Goal: Check status: Check status

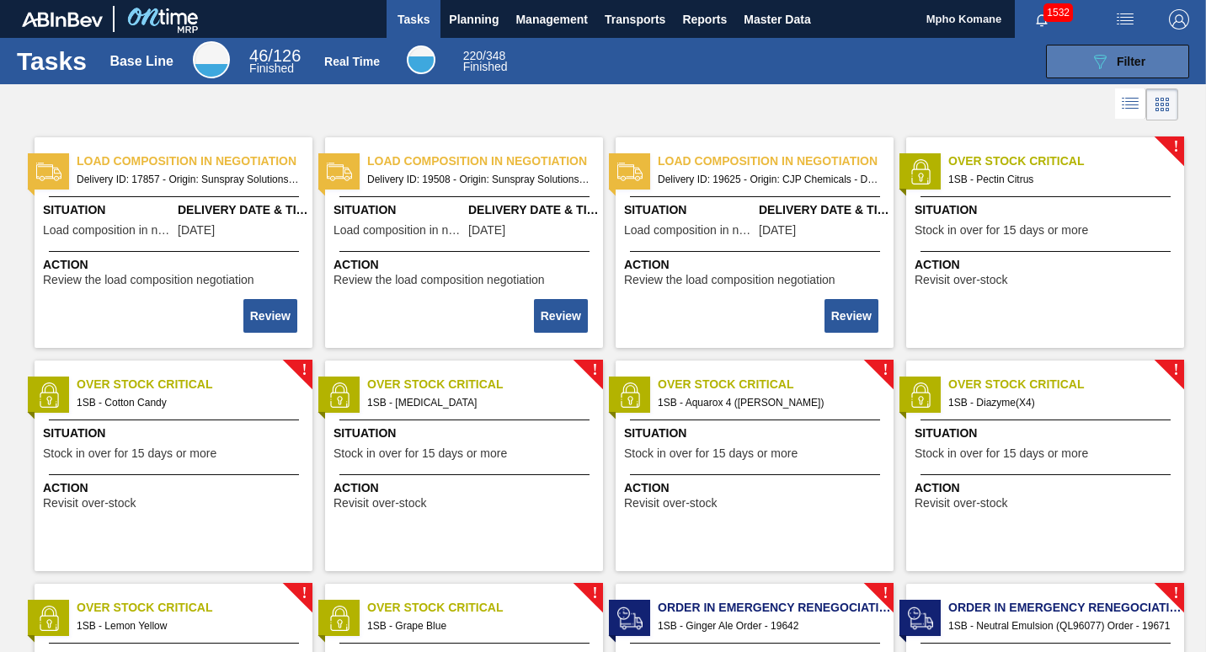
click at [1091, 63] on icon "089F7B8B-B2A5-4AFE-B5C0-19BA573D28AC" at bounding box center [1100, 61] width 20 height 20
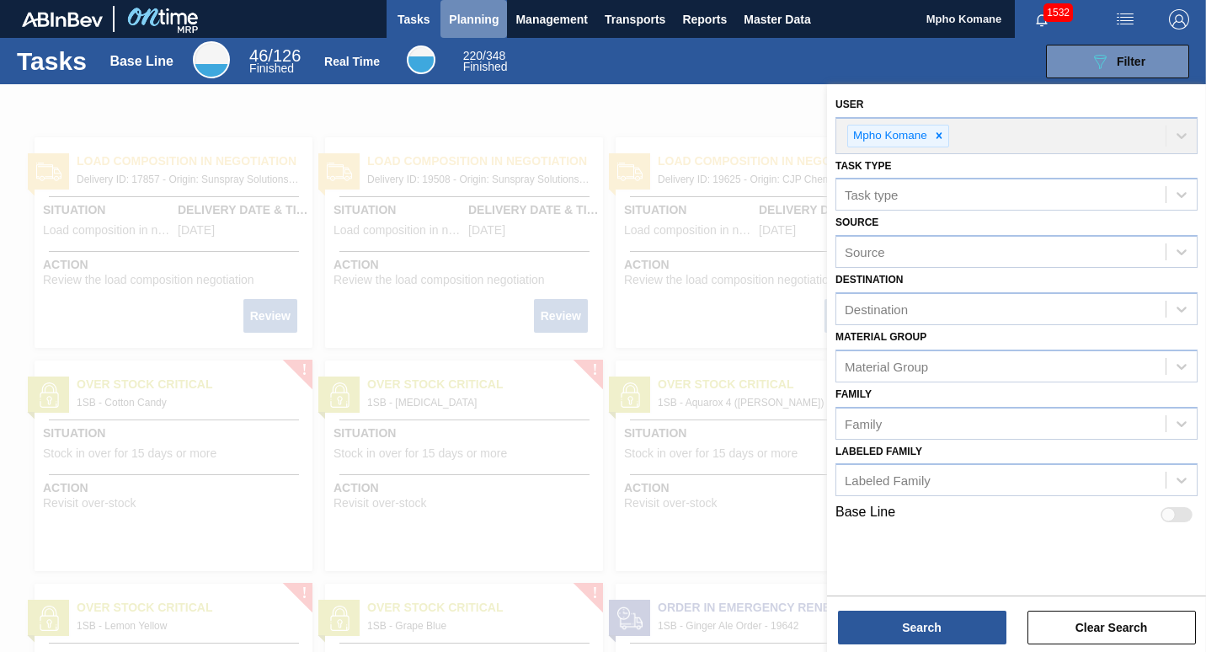
click at [466, 20] on span "Planning" at bounding box center [474, 19] width 50 height 20
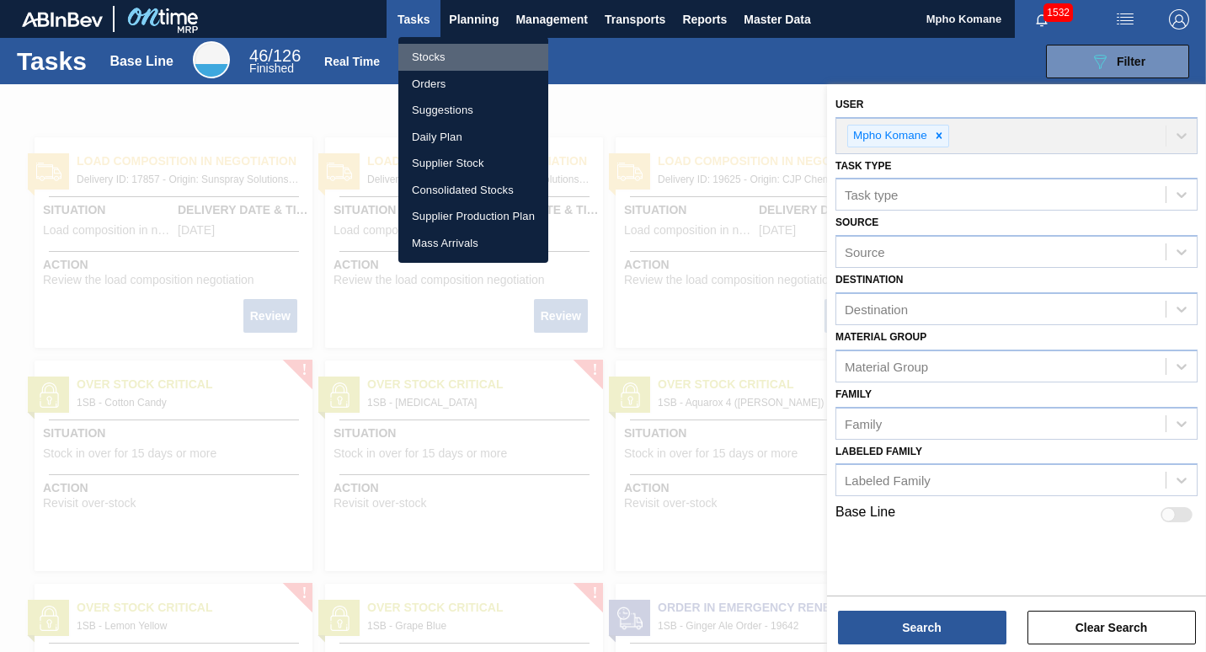
click at [446, 51] on li "Stocks" at bounding box center [473, 57] width 150 height 27
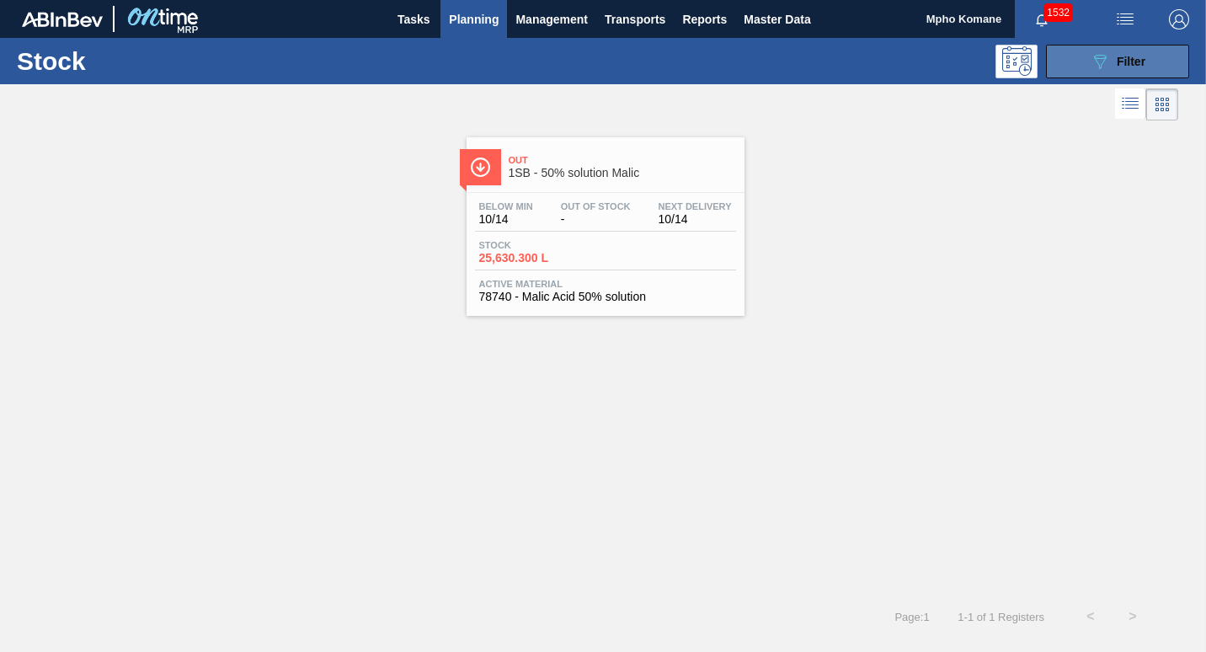
click at [1101, 58] on icon at bounding box center [1100, 62] width 13 height 14
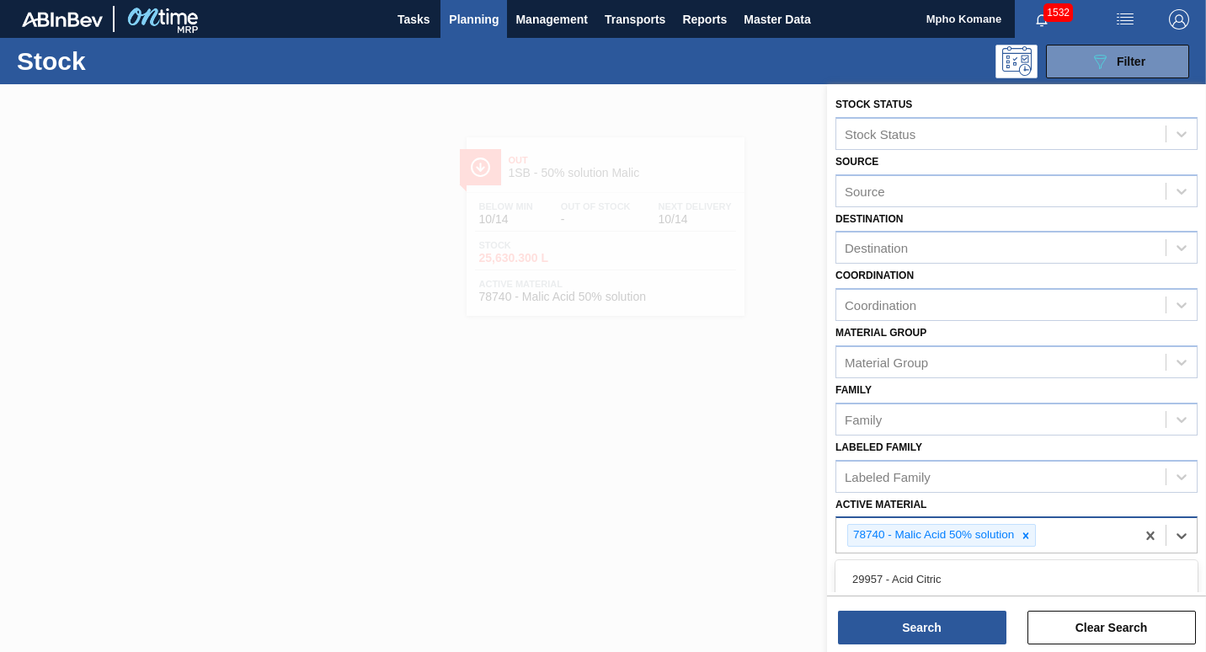
click at [1054, 539] on div "78740 - Malic Acid 50% solution" at bounding box center [985, 535] width 299 height 35
type Material "29957"
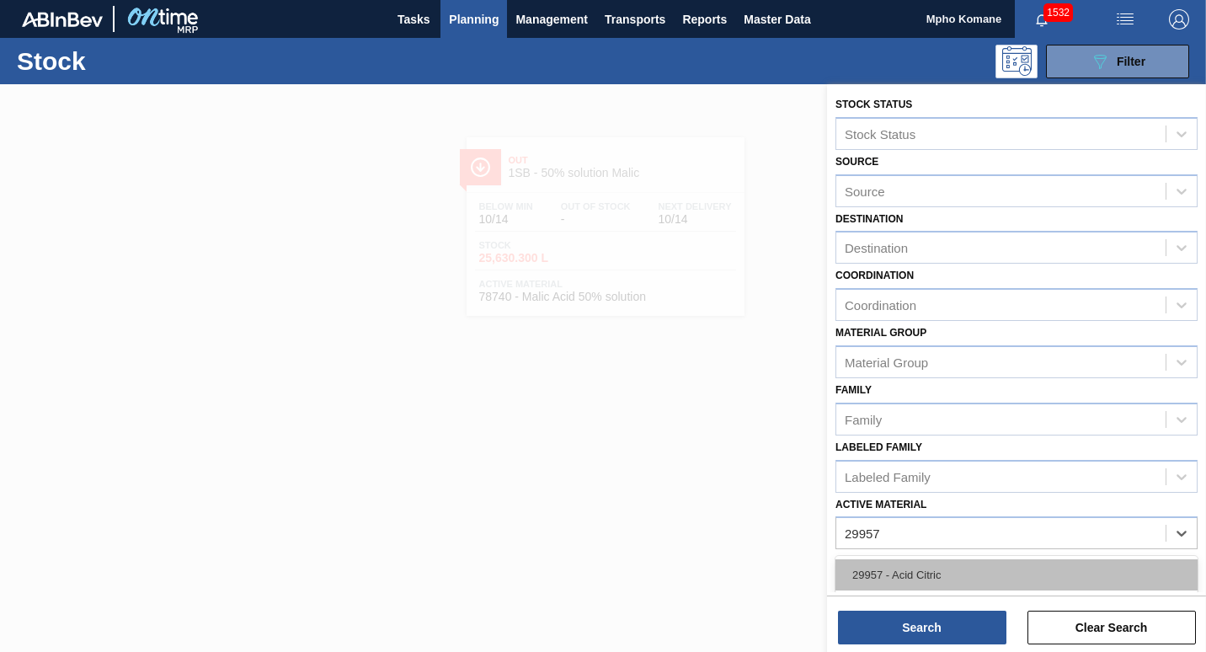
click at [952, 570] on div "29957 - Acid Citric" at bounding box center [1016, 574] width 362 height 31
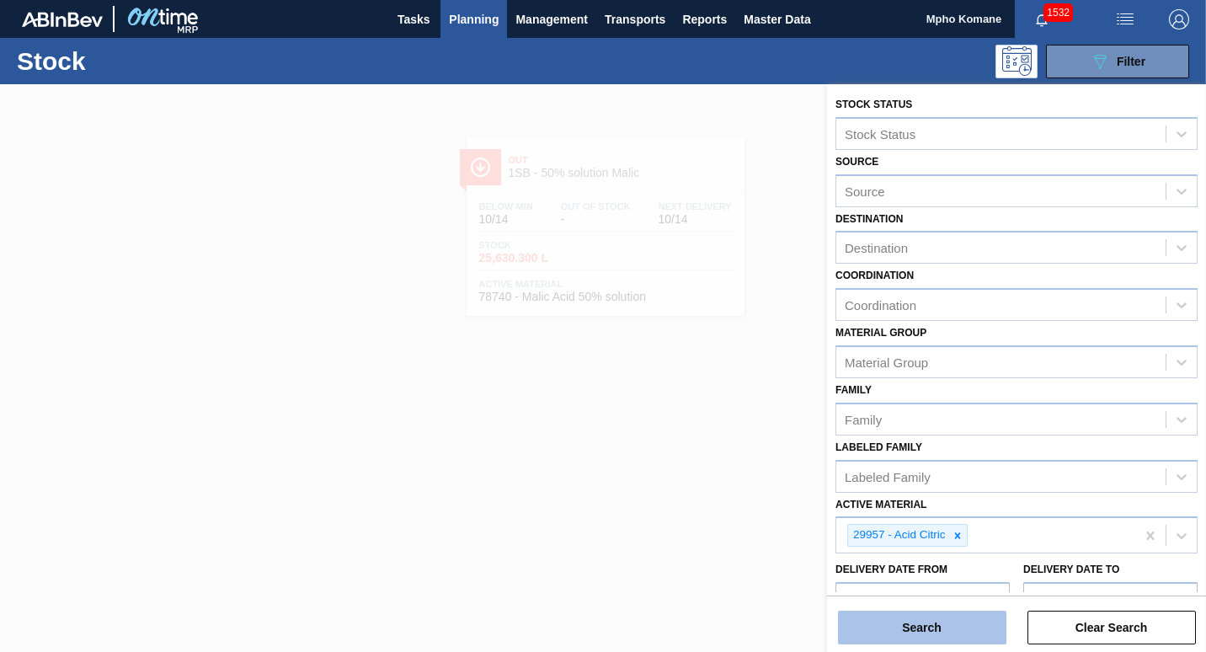
click at [928, 619] on button "Search" at bounding box center [922, 627] width 168 height 34
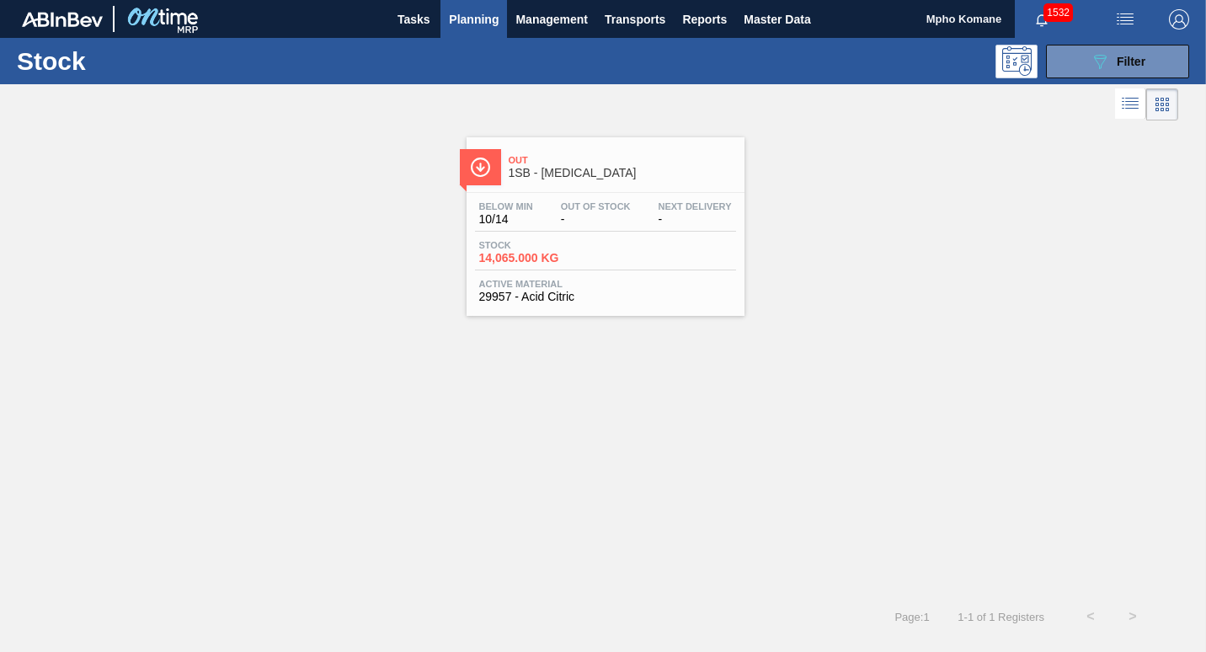
click at [572, 200] on div "Below Min 10/14 Out Of Stock - Next Delivery - Stock 14,065.000 KG Active Mater…" at bounding box center [605, 250] width 278 height 115
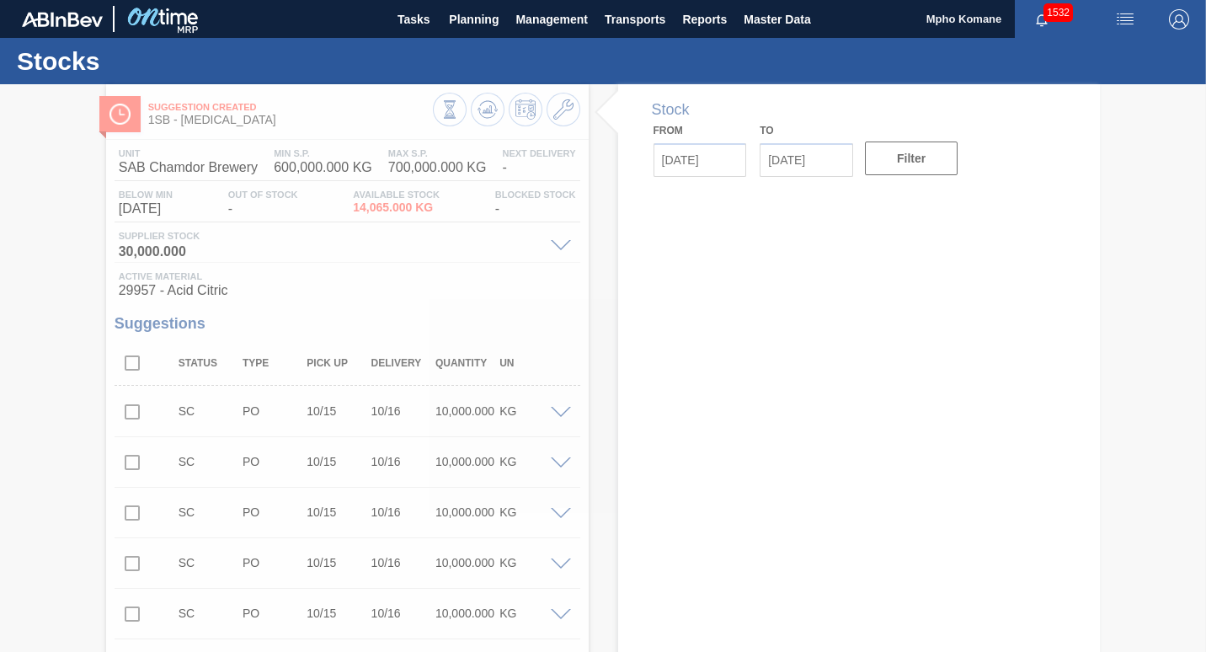
type input "[DATE]"
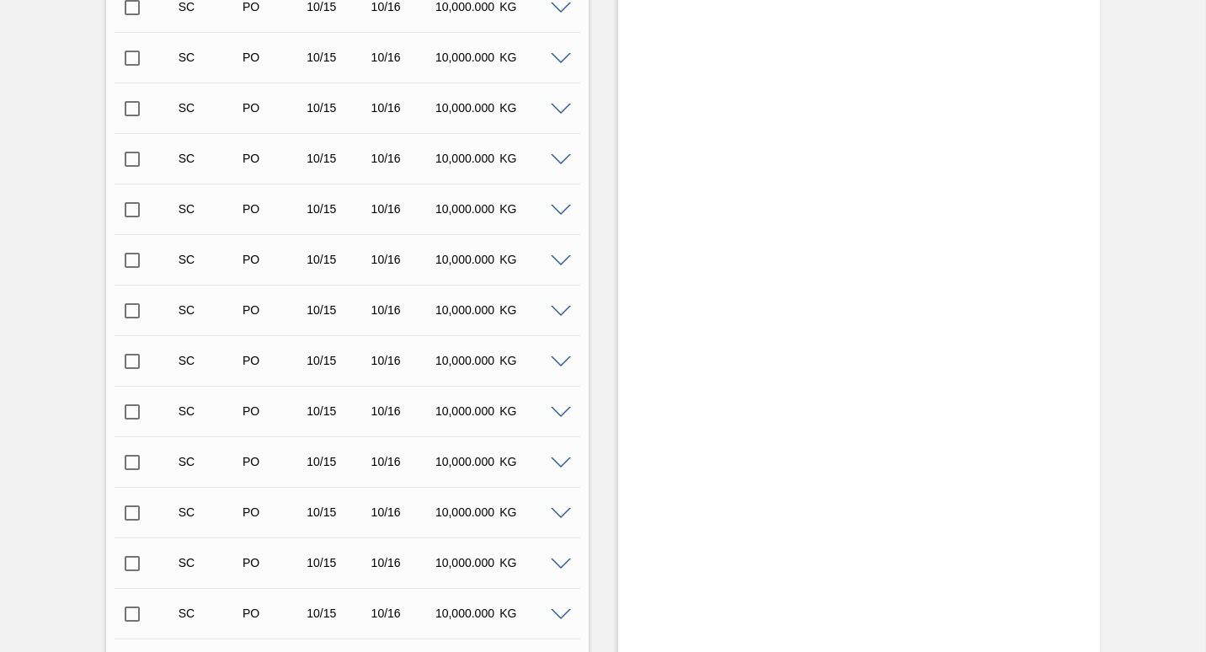
scroll to position [3284, 0]
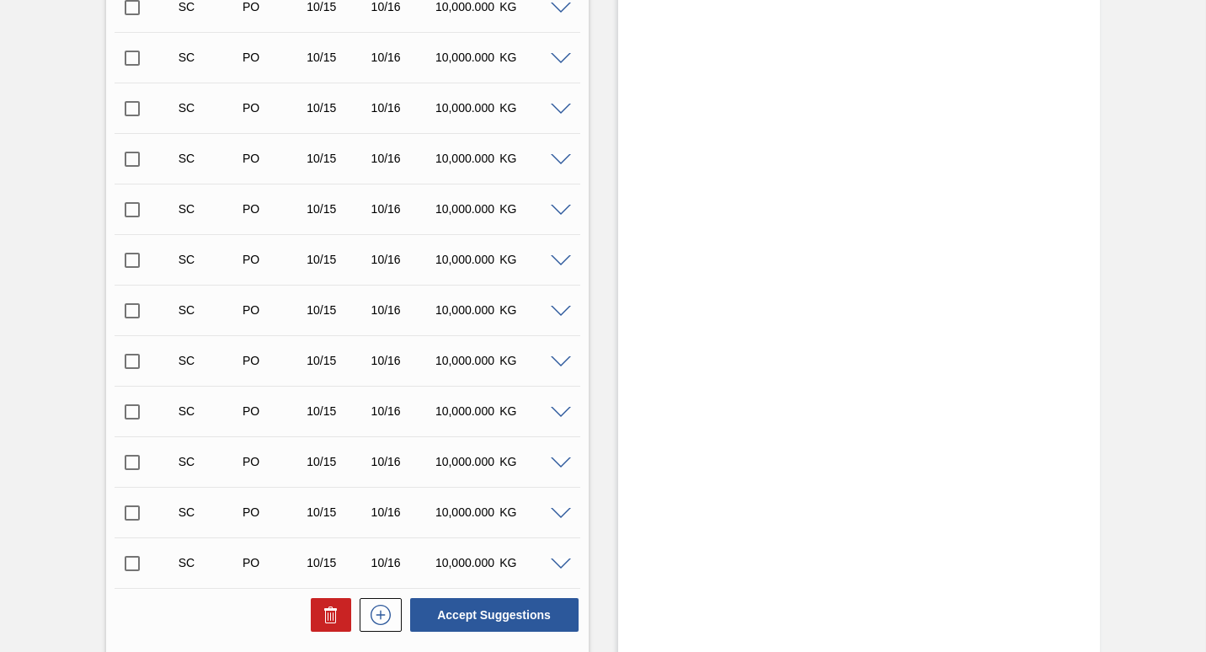
click at [134, 562] on input "checkbox" at bounding box center [132, 563] width 35 height 35
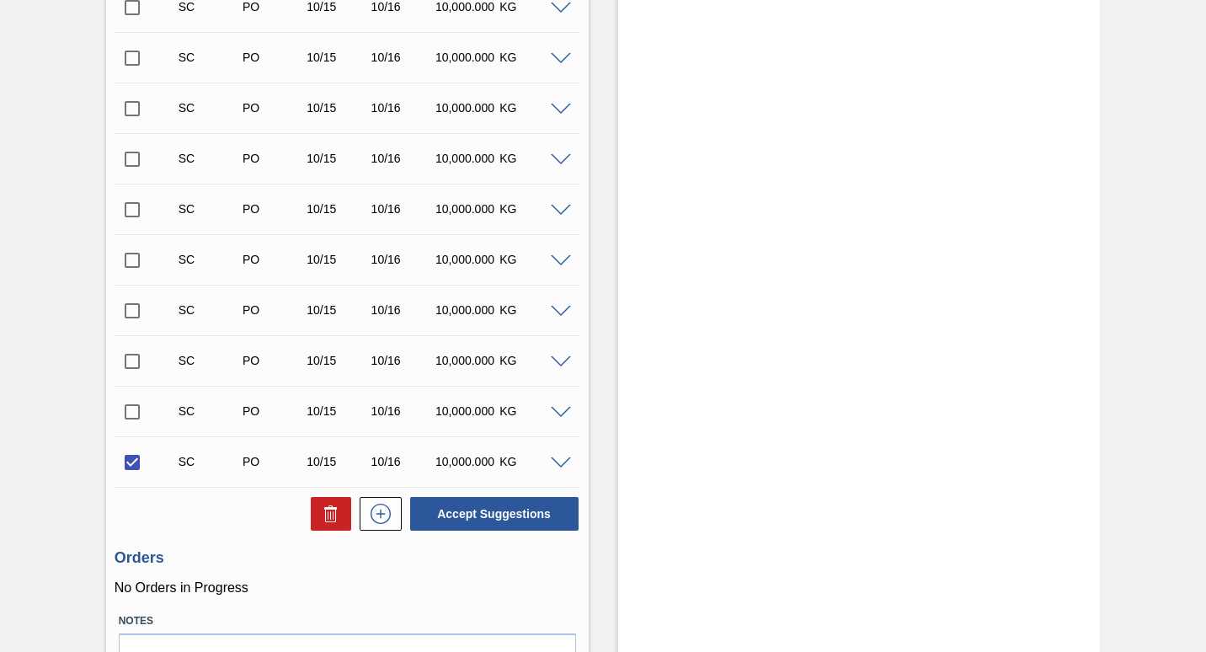
scroll to position [3480, 0]
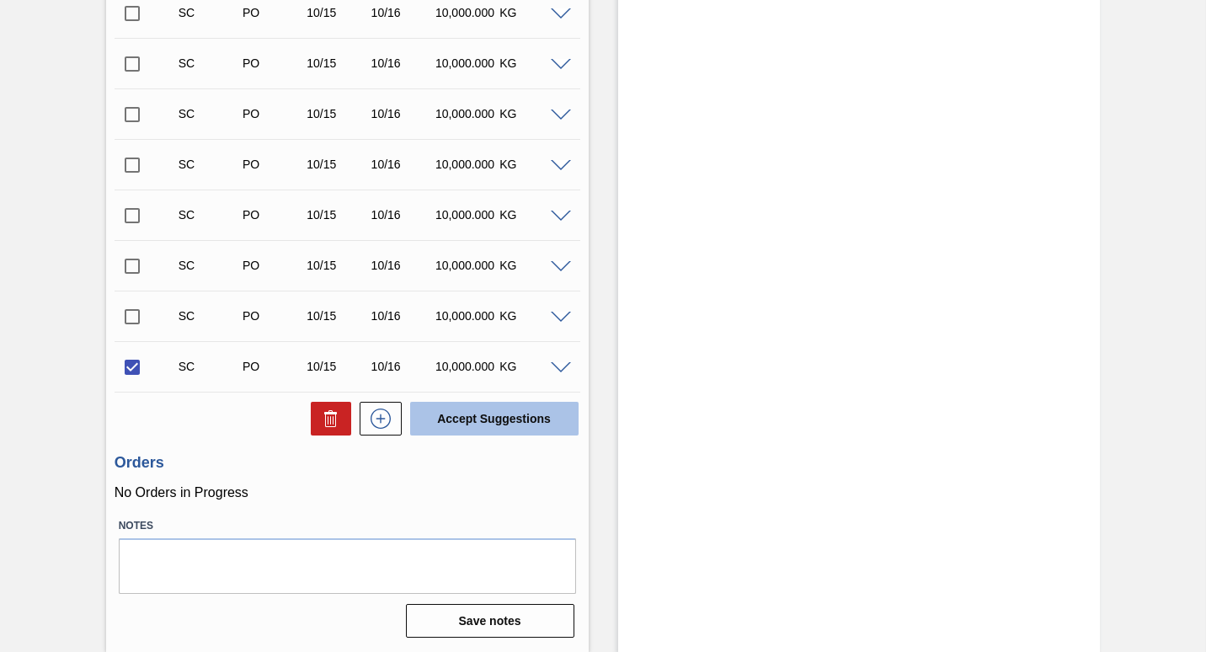
click at [470, 420] on button "Accept Suggestions" at bounding box center [494, 419] width 168 height 34
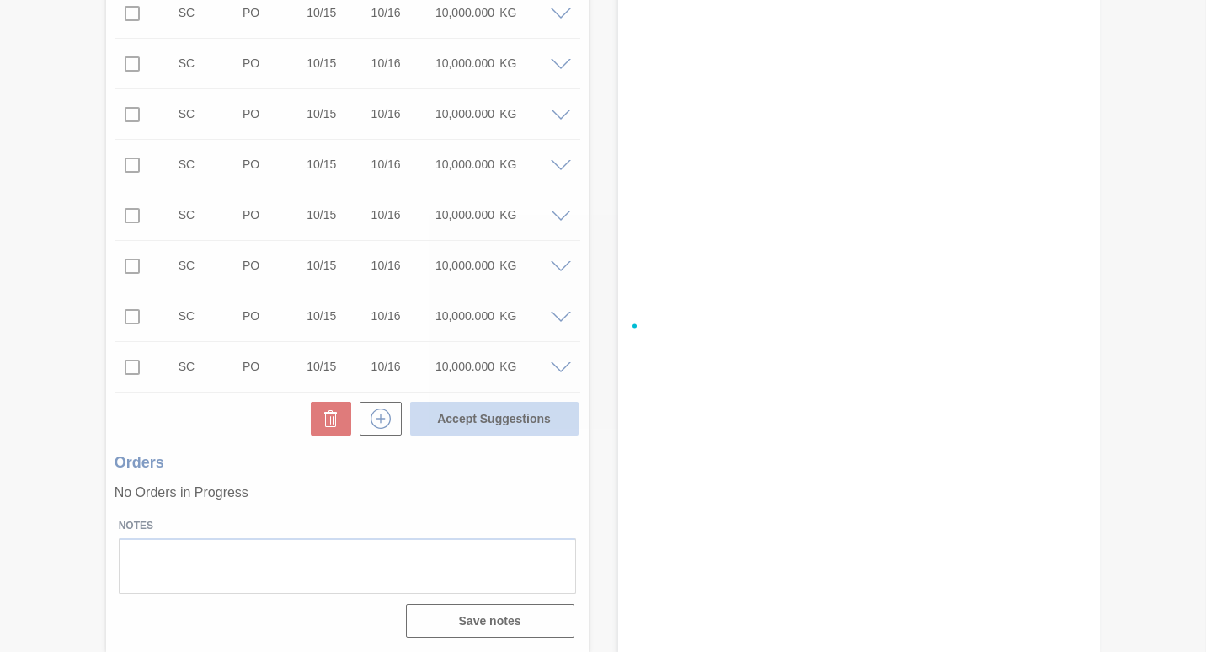
checkbox input "false"
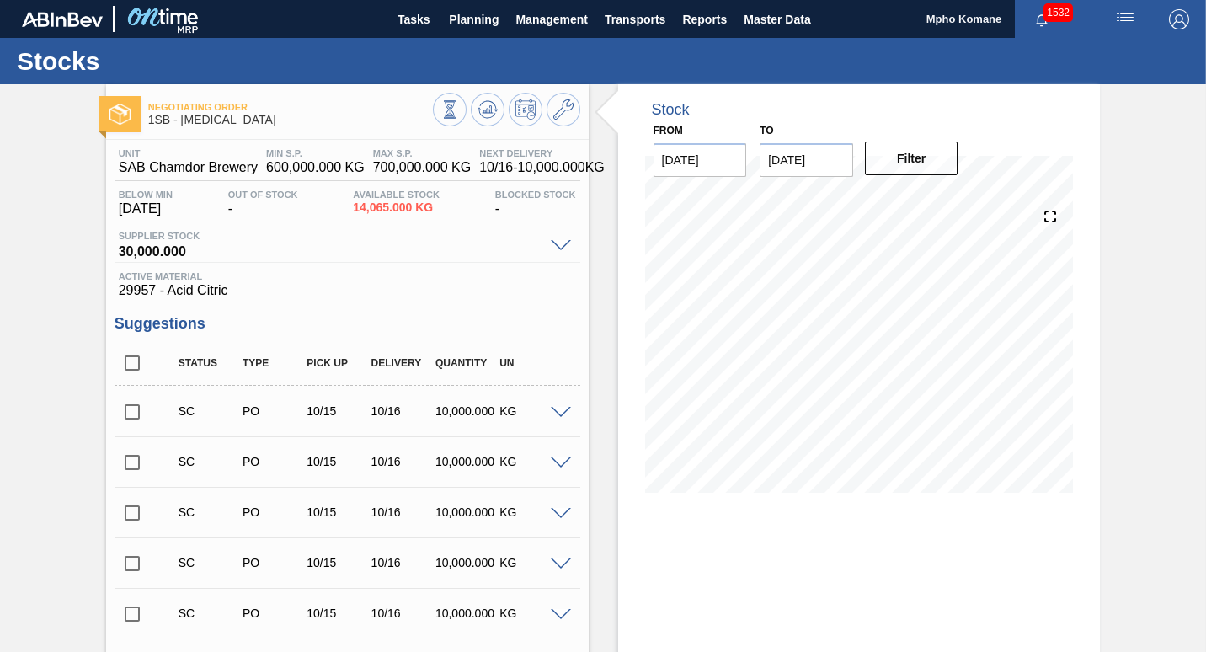
scroll to position [168, 0]
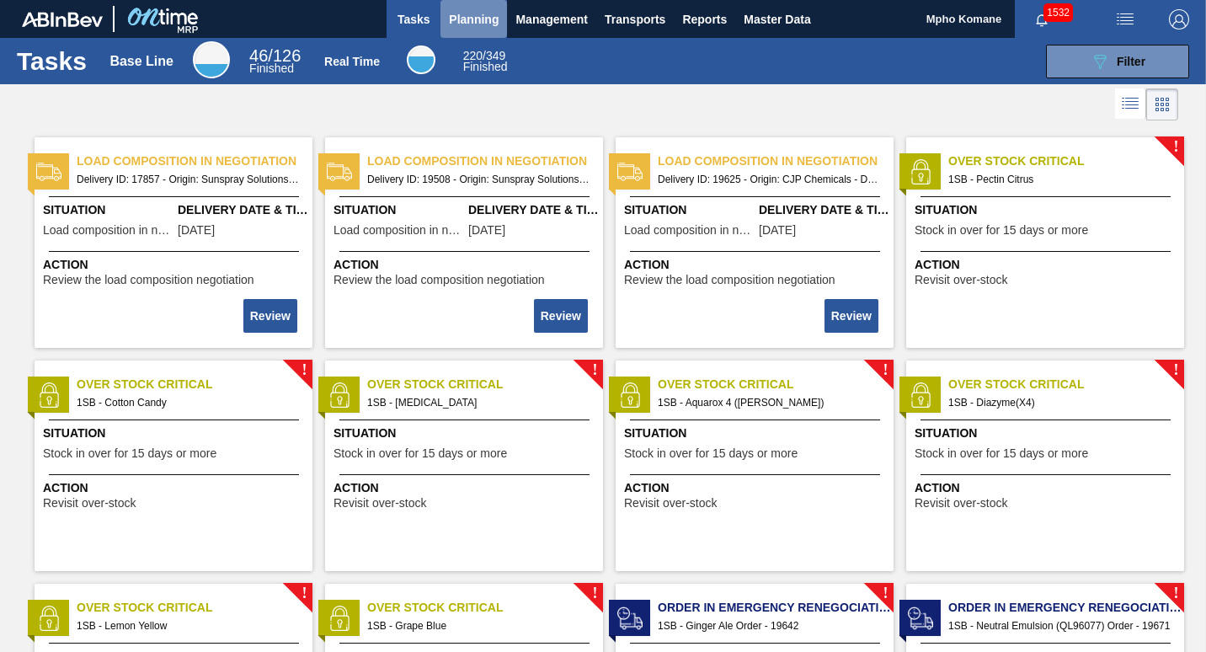
click at [482, 9] on span "Planning" at bounding box center [474, 19] width 50 height 20
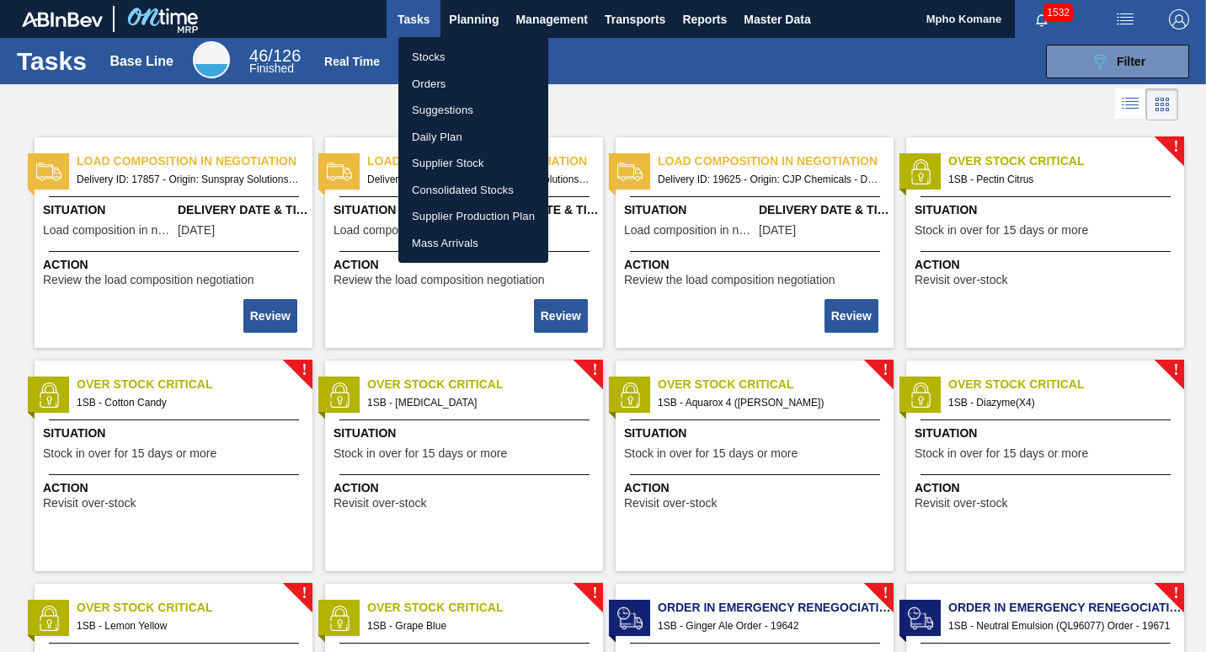
click at [439, 53] on li "Stocks" at bounding box center [473, 57] width 150 height 27
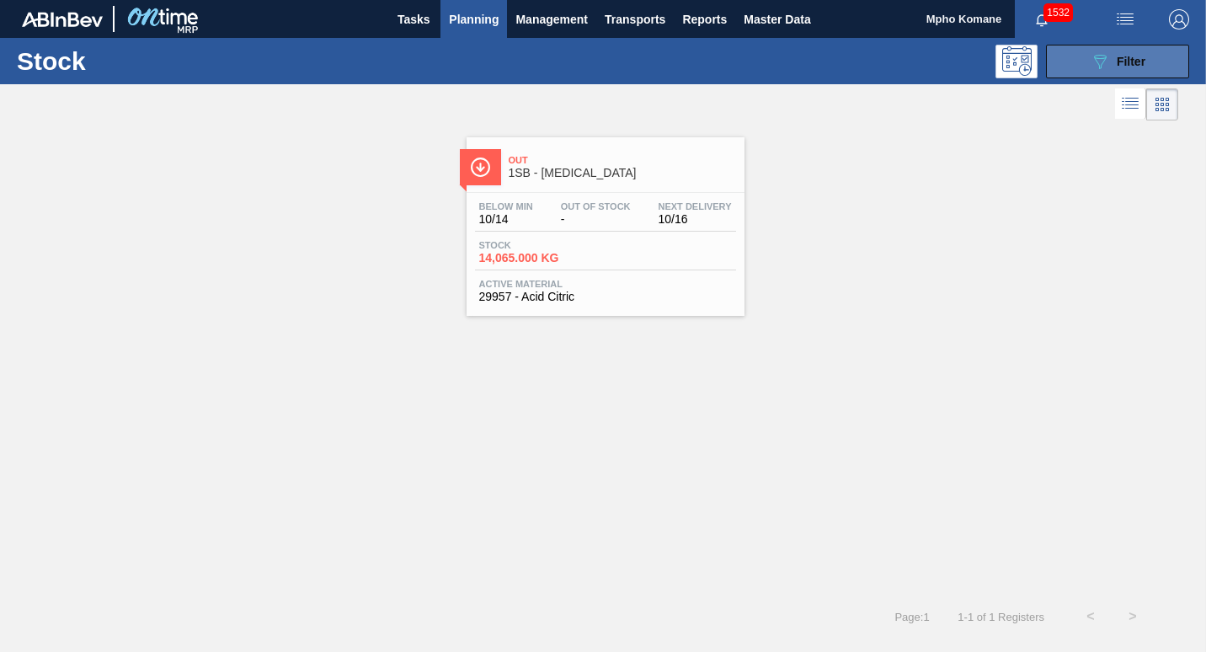
click at [1130, 65] on span "Filter" at bounding box center [1130, 61] width 29 height 13
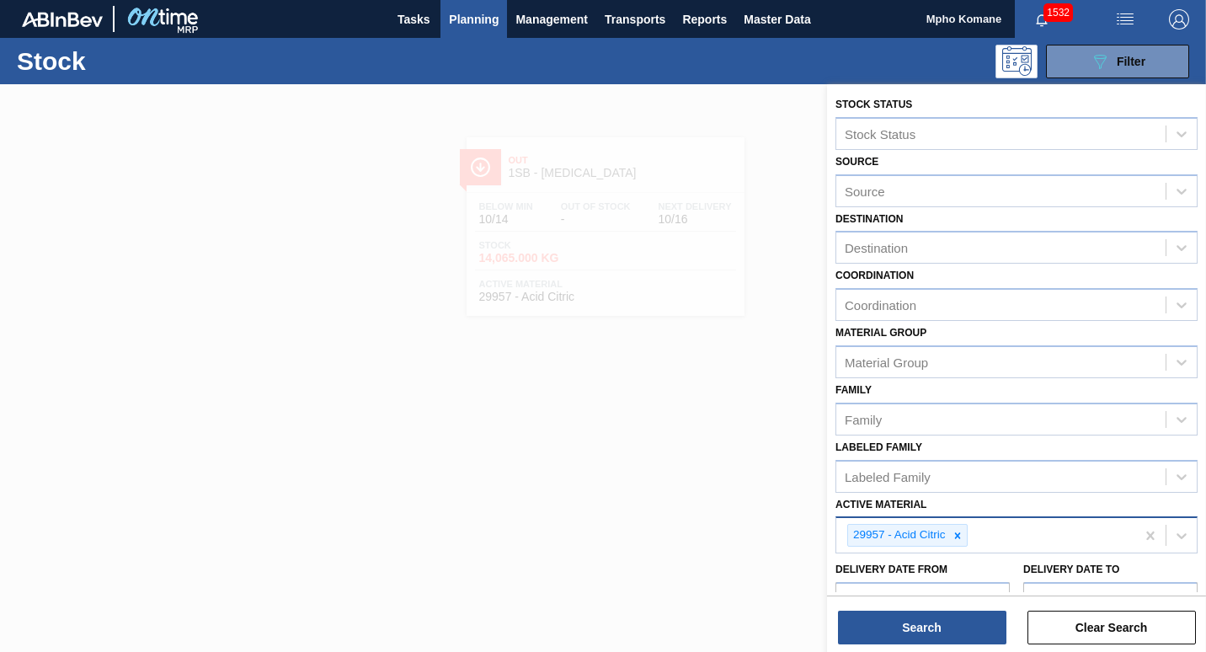
click at [990, 541] on div "29957 - Acid Citric" at bounding box center [985, 535] width 299 height 35
type Material "108998"
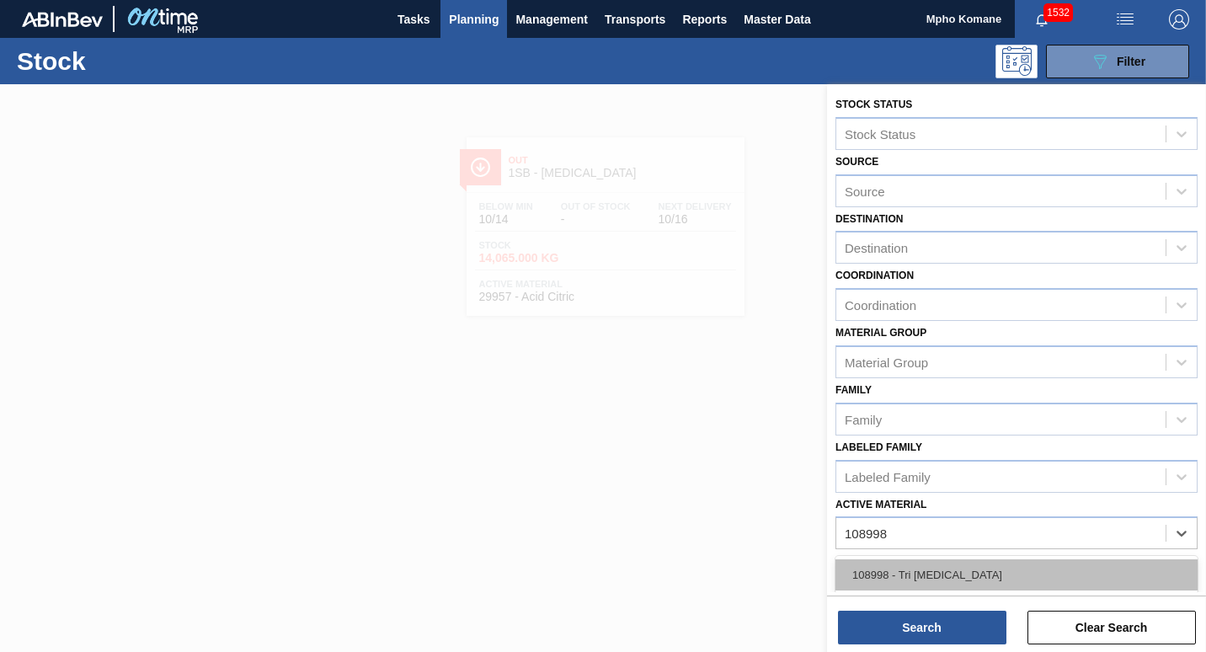
click at [988, 561] on div "108998 - Tri [MEDICAL_DATA]" at bounding box center [1016, 574] width 362 height 31
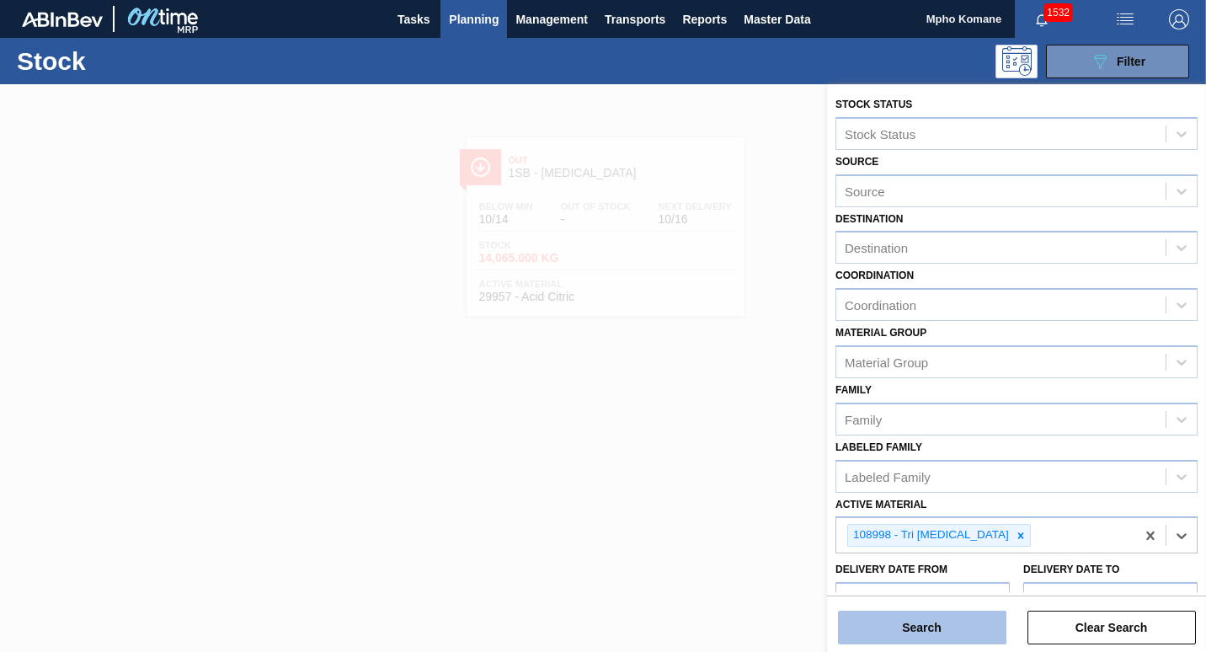
click at [936, 618] on button "Search" at bounding box center [922, 627] width 168 height 34
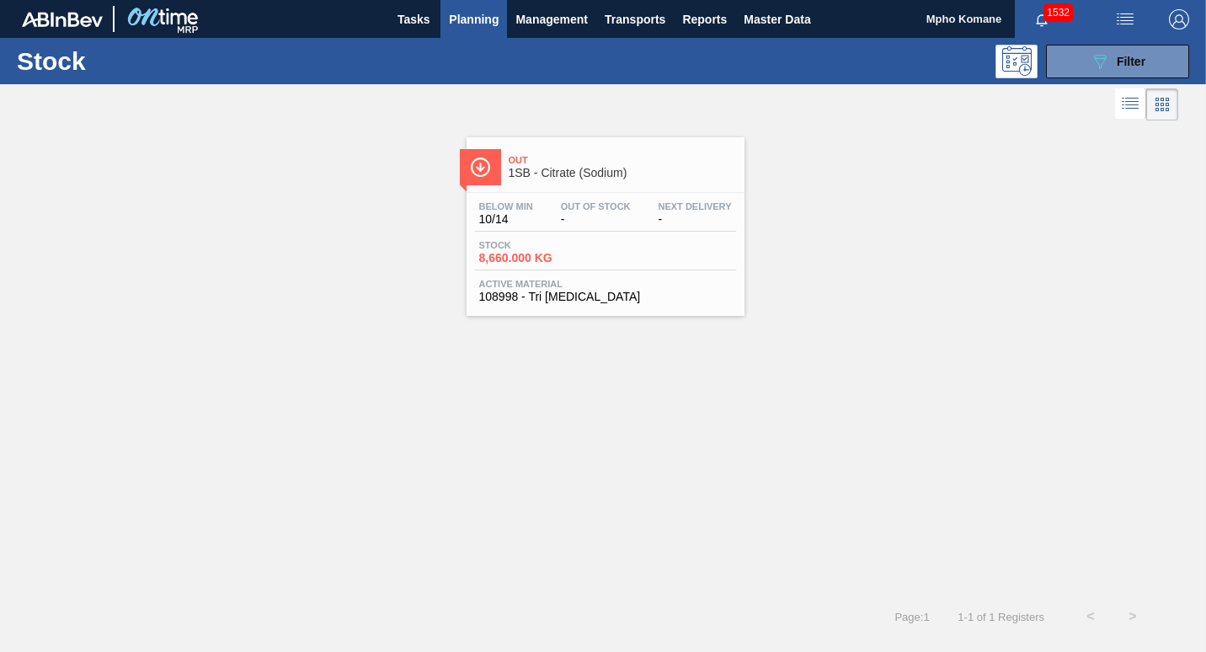
click at [563, 214] on span "-" at bounding box center [596, 219] width 70 height 13
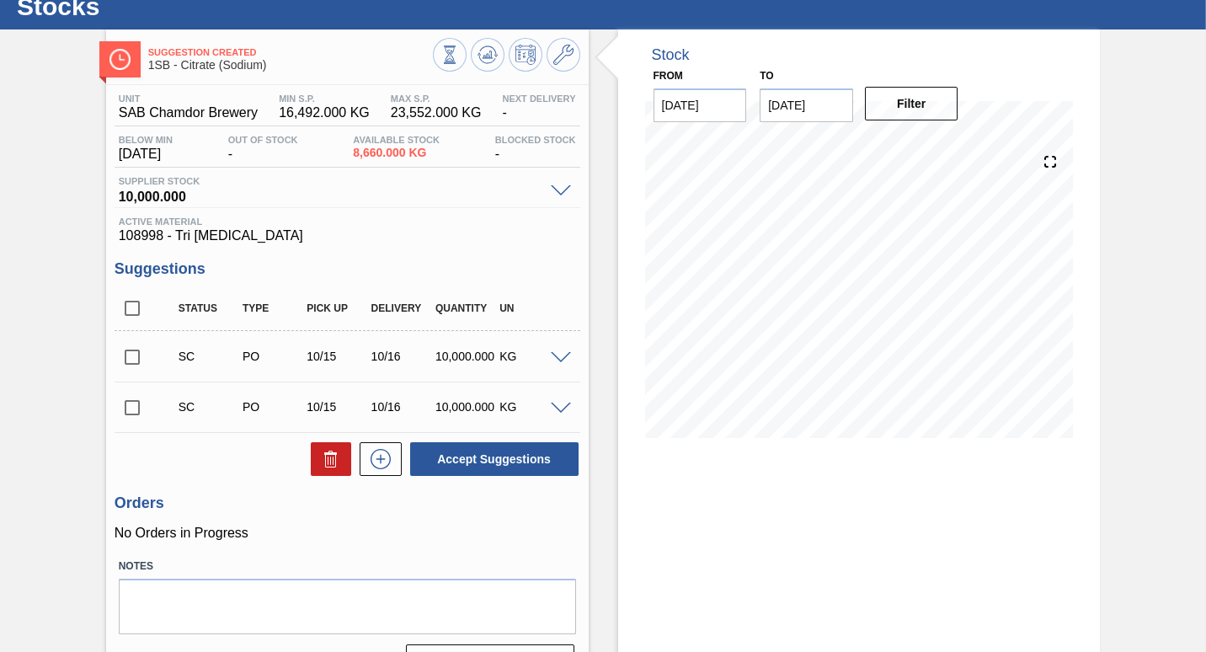
scroll to position [84, 0]
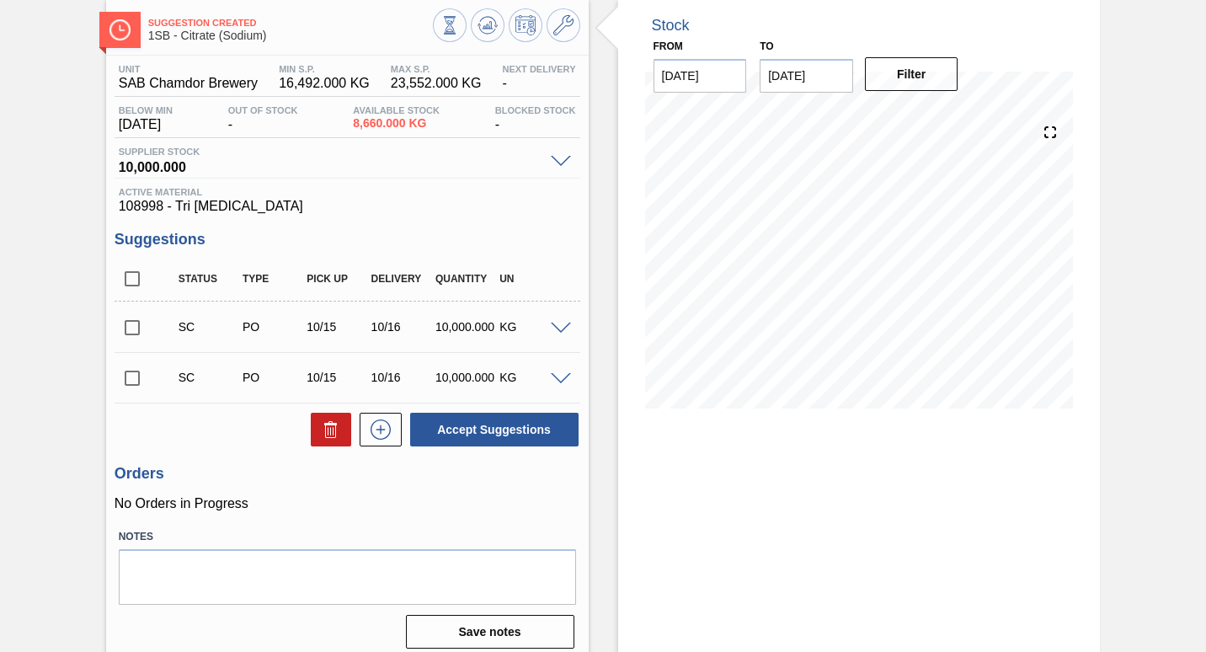
click at [135, 332] on input "checkbox" at bounding box center [132, 327] width 35 height 35
click at [492, 430] on button "Accept Suggestions" at bounding box center [494, 430] width 168 height 34
checkbox input "false"
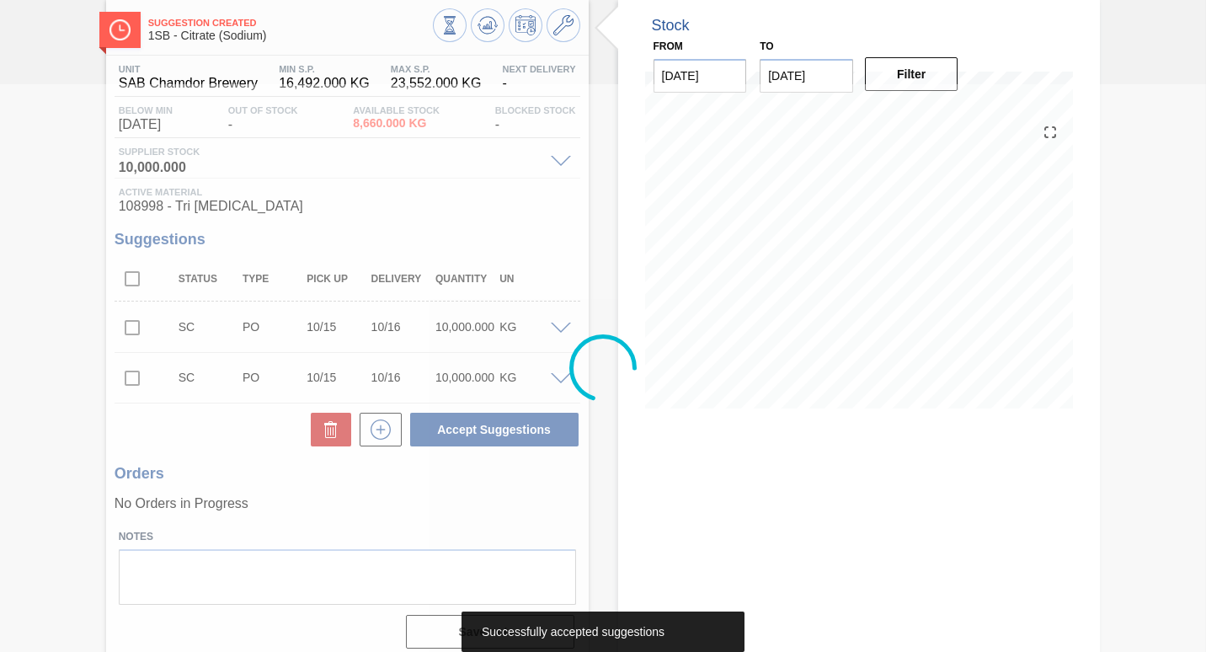
scroll to position [74, 0]
